Goal: Obtain resource: Obtain resource

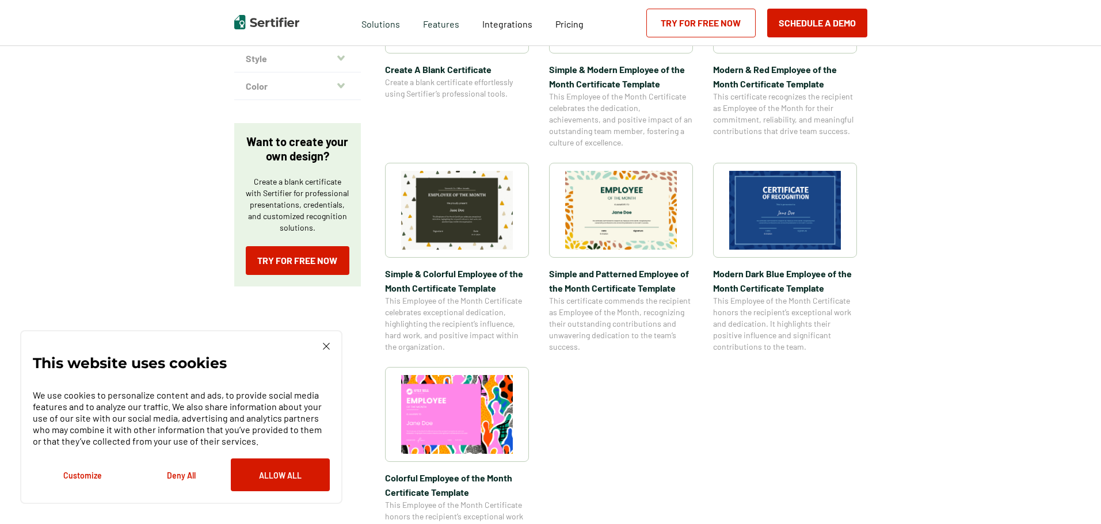
scroll to position [342, 0]
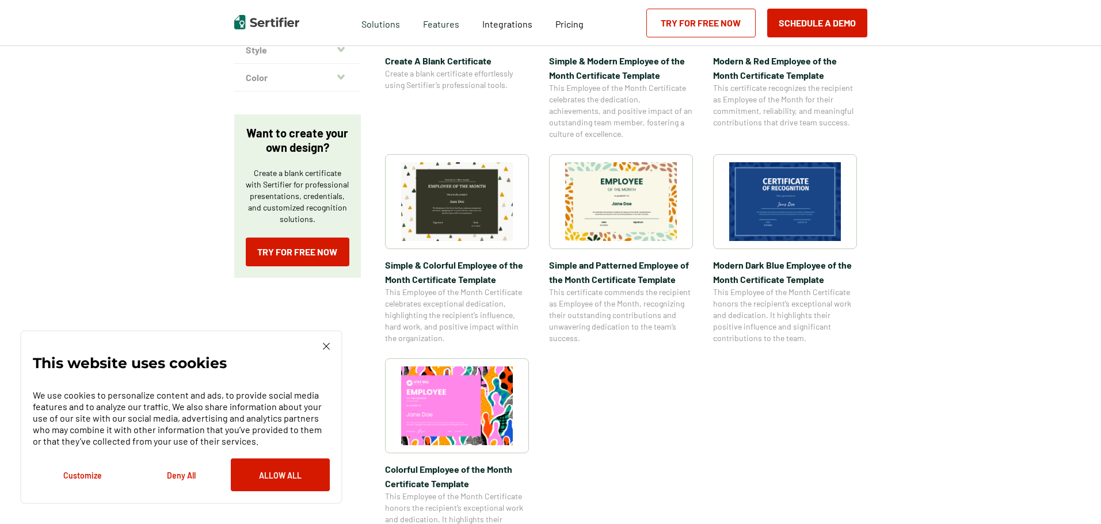
click at [473, 413] on img at bounding box center [457, 406] width 112 height 79
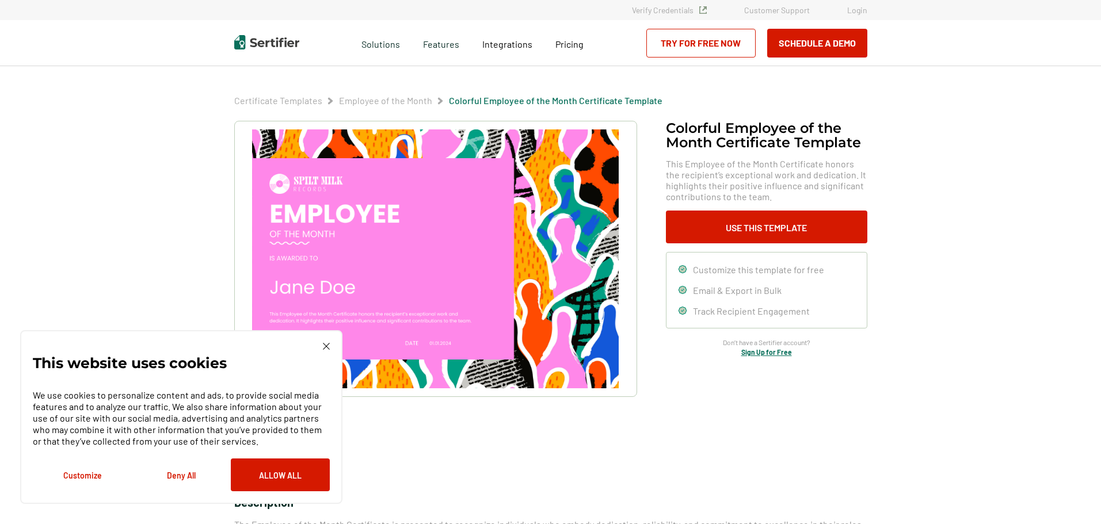
click at [329, 349] on img at bounding box center [326, 346] width 7 height 7
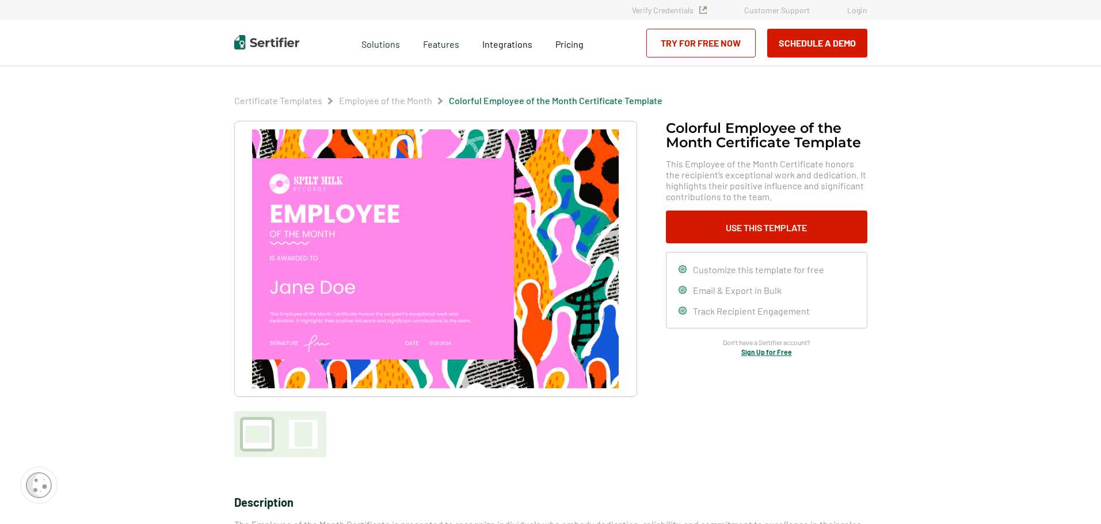
click at [468, 229] on img at bounding box center [435, 259] width 366 height 259
click at [747, 228] on button "Use This Template" at bounding box center [766, 227] width 201 height 33
